Goal: Information Seeking & Learning: Learn about a topic

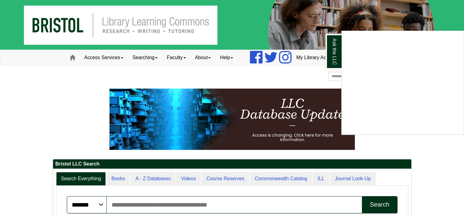
click at [441, 153] on div "Ask the LLC" at bounding box center [232, 108] width 464 height 217
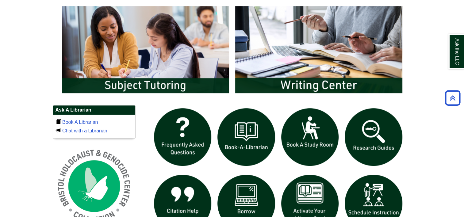
scroll to position [337, 0]
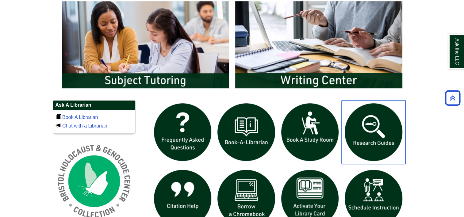
click at [384, 129] on img "slideshow" at bounding box center [374, 132] width 64 height 64
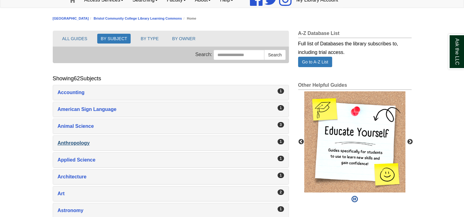
scroll to position [61, 0]
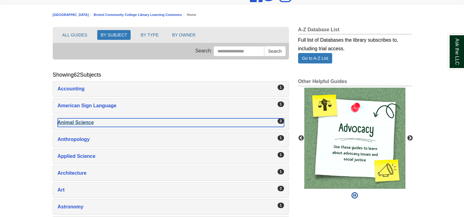
click at [86, 121] on div "Animal Science , 3 guides" at bounding box center [171, 122] width 226 height 9
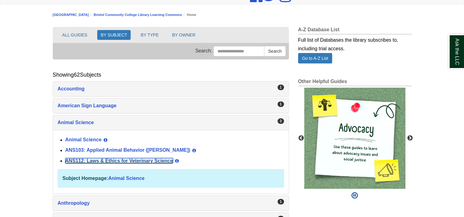
click at [138, 158] on link "ANS112: Laws & Ethics for Veterinary Science" at bounding box center [119, 160] width 108 height 5
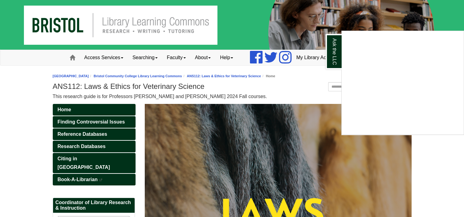
click at [448, 180] on div "Ask the LLC" at bounding box center [232, 108] width 464 height 217
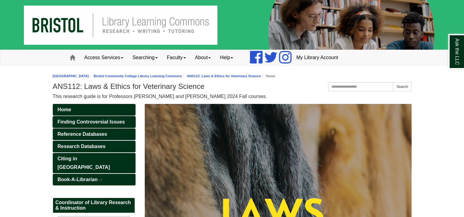
click at [81, 120] on span "Finding Controversial Issues" at bounding box center [91, 121] width 67 height 5
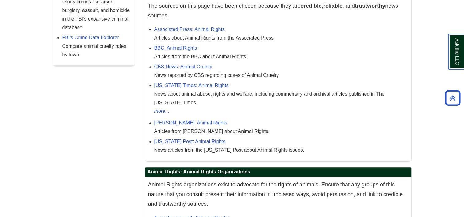
scroll to position [215, 0]
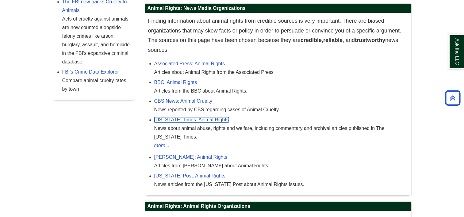
click at [202, 121] on link "New York Times: Animal Rights" at bounding box center [191, 119] width 75 height 5
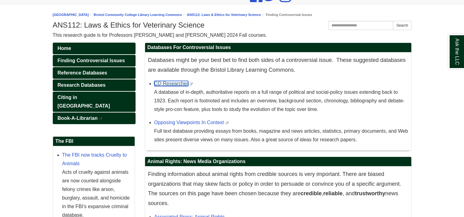
click at [179, 83] on link "CQ Researcher" at bounding box center [171, 83] width 34 height 5
click at [184, 83] on link "CQ Researcher" at bounding box center [171, 83] width 34 height 5
click at [188, 119] on div "Opposing Viewpoints In Context This link opens in a new window Full text databa…" at bounding box center [281, 131] width 254 height 26
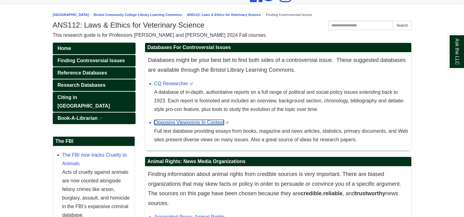
click at [188, 120] on link "Opposing Viewpoints In Context" at bounding box center [189, 122] width 70 height 5
click at [183, 123] on link "Opposing Viewpoints In Context" at bounding box center [189, 122] width 70 height 5
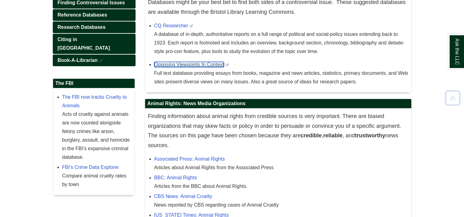
scroll to position [123, 0]
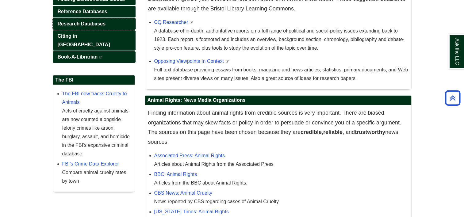
click at [97, 23] on span "Research Databases" at bounding box center [82, 23] width 48 height 5
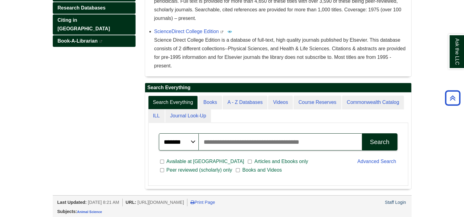
scroll to position [16, 0]
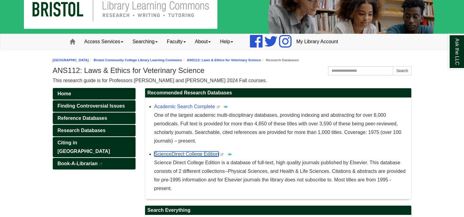
click at [204, 154] on link "ScienceDirect College Edition" at bounding box center [186, 153] width 65 height 5
